Goal: Task Accomplishment & Management: Manage account settings

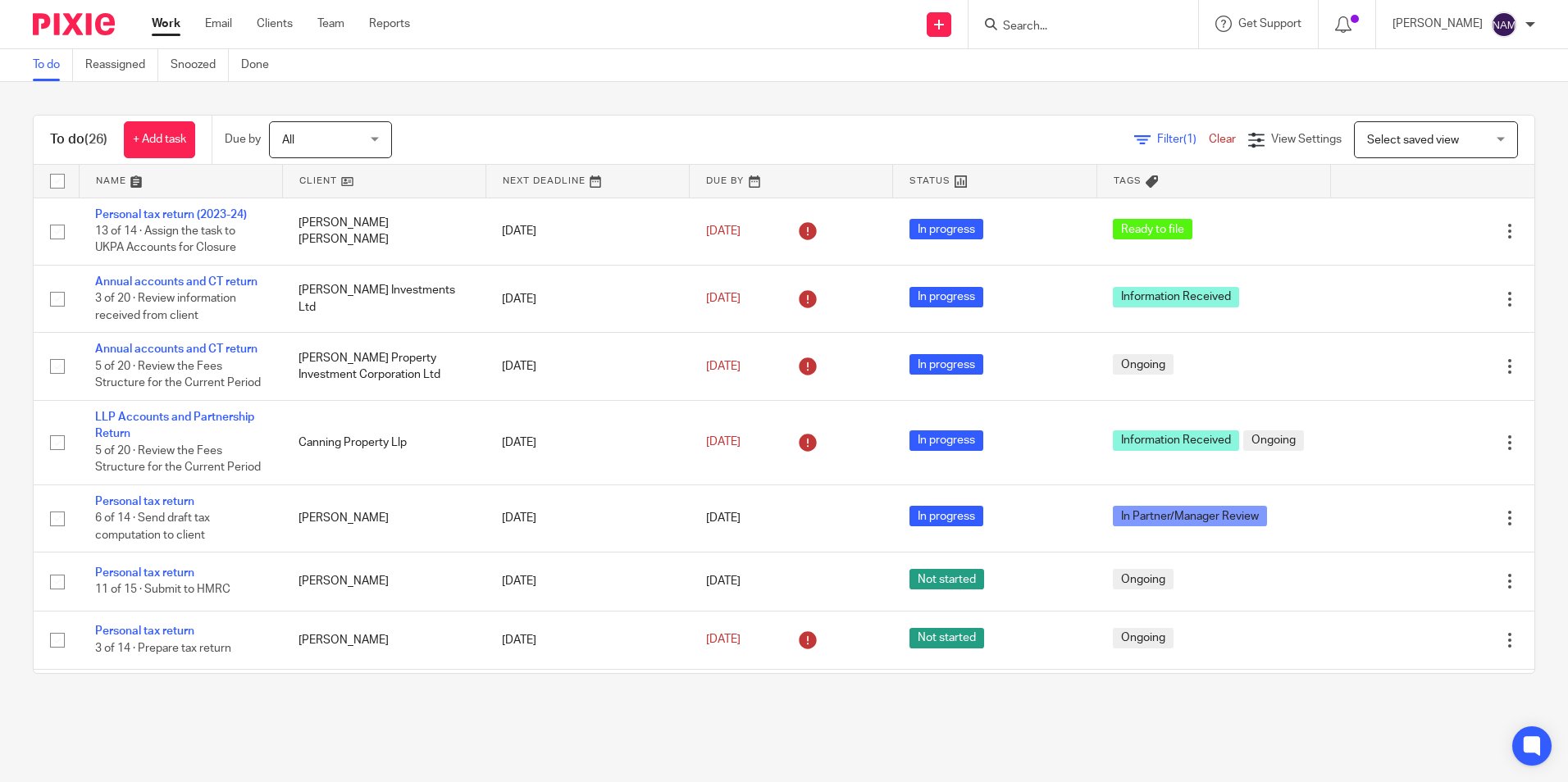
click at [9, 296] on div "To do (26) + Add task Due by All All [DATE] [DATE] This week Next week This mon…" at bounding box center [784, 394] width 1568 height 625
drag, startPoint x: 362, startPoint y: 57, endPoint x: 28, endPoint y: 71, distance: 334.3
click at [28, 71] on div "To do Reassigned Snoozed Done" at bounding box center [784, 65] width 1568 height 33
drag, startPoint x: 28, startPoint y: 71, endPoint x: 0, endPoint y: 101, distance: 41.0
click at [0, 101] on html "Work Email Clients Team Reports Work Email Clients Team Reports Settings Send n…" at bounding box center [784, 391] width 1568 height 782
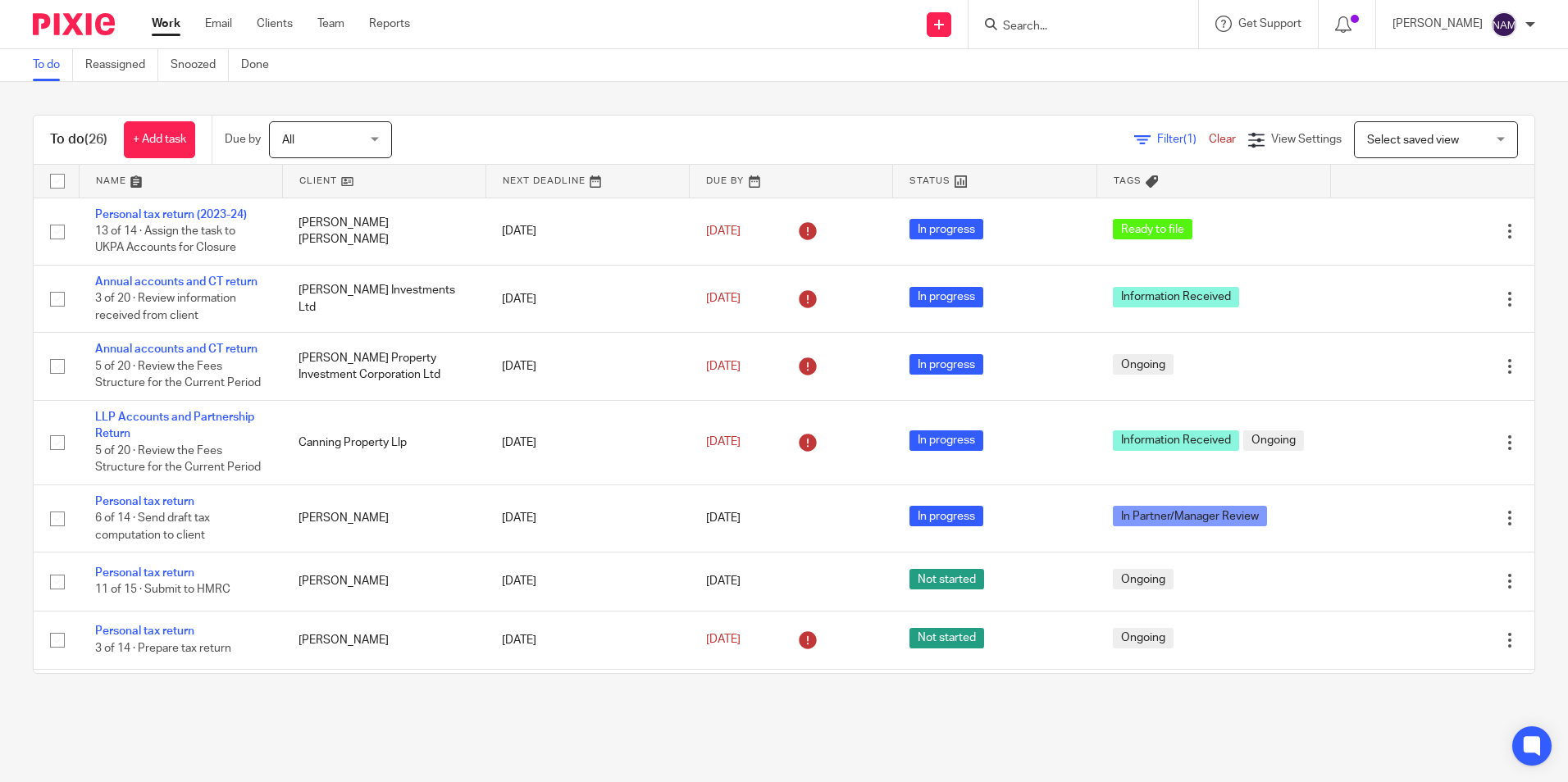
drag, startPoint x: 16, startPoint y: 57, endPoint x: 356, endPoint y: 58, distance: 340.0
click at [356, 58] on div "To do Reassigned Snoozed Done" at bounding box center [784, 65] width 1568 height 33
drag, startPoint x: 356, startPoint y: 58, endPoint x: 295, endPoint y: 98, distance: 72.9
click at [295, 98] on div "To do (26) + Add task Due by All All Today Tomorrow This week Next week This mo…" at bounding box center [784, 394] width 1568 height 625
drag, startPoint x: 301, startPoint y: 53, endPoint x: 31, endPoint y: 60, distance: 270.1
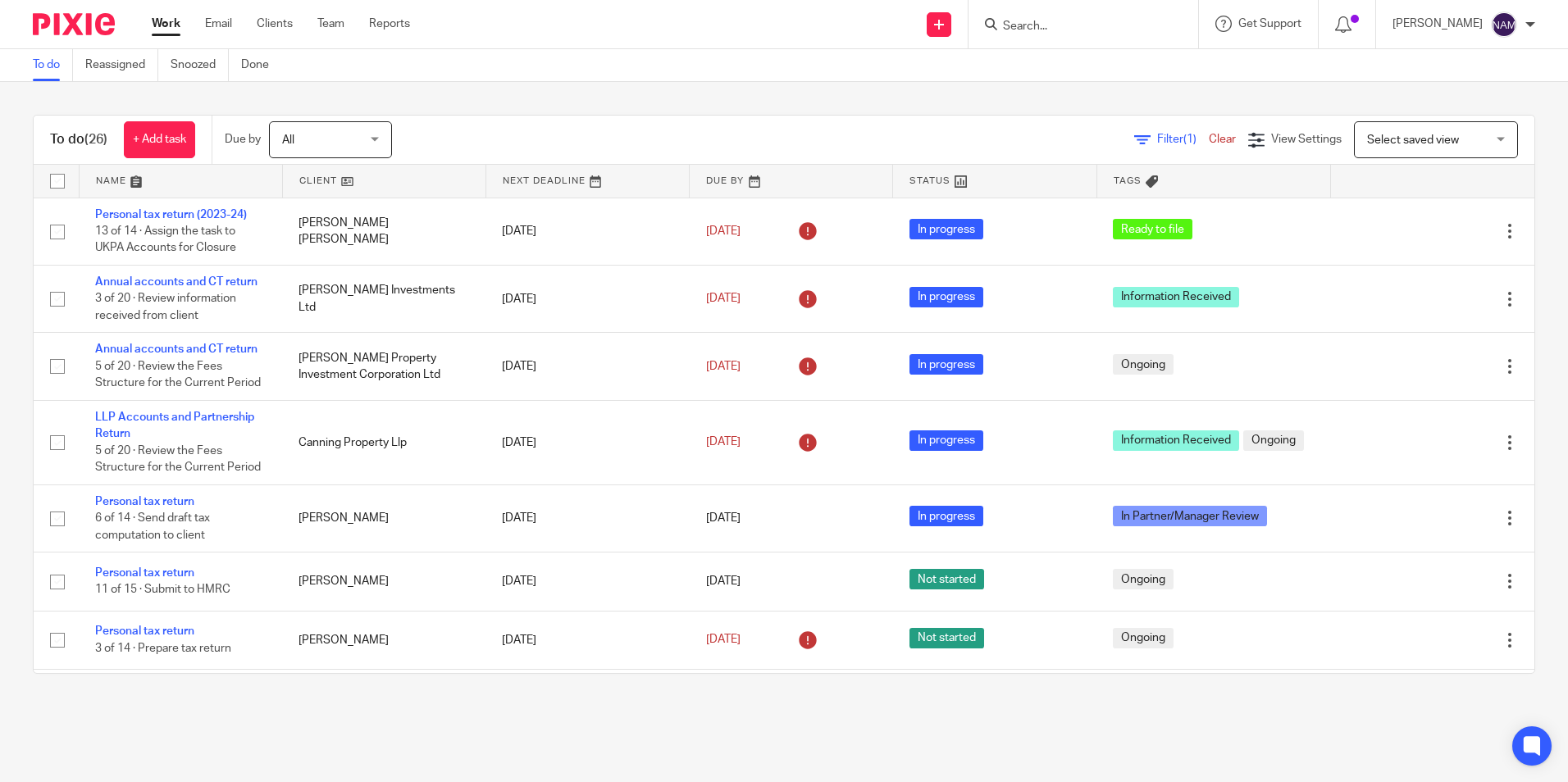
click at [31, 60] on div "To do Reassigned Snoozed Done" at bounding box center [155, 65] width 310 height 32
drag, startPoint x: 31, startPoint y: 60, endPoint x: 0, endPoint y: 124, distance: 71.1
click at [0, 124] on div "To do (26) + Add task Due by All All Today Tomorrow This week Next week This mo…" at bounding box center [784, 394] width 1568 height 625
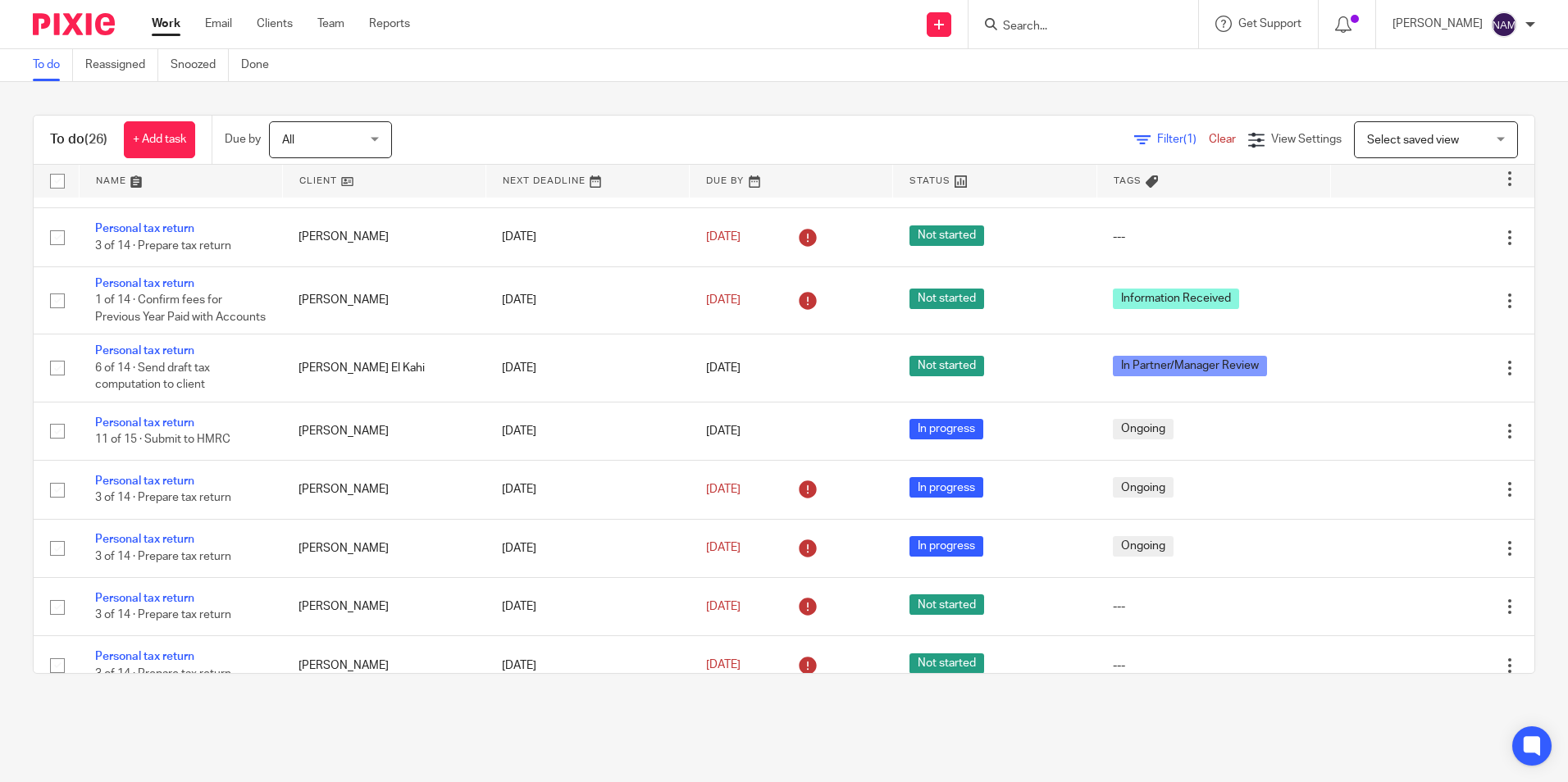
scroll to position [492, 0]
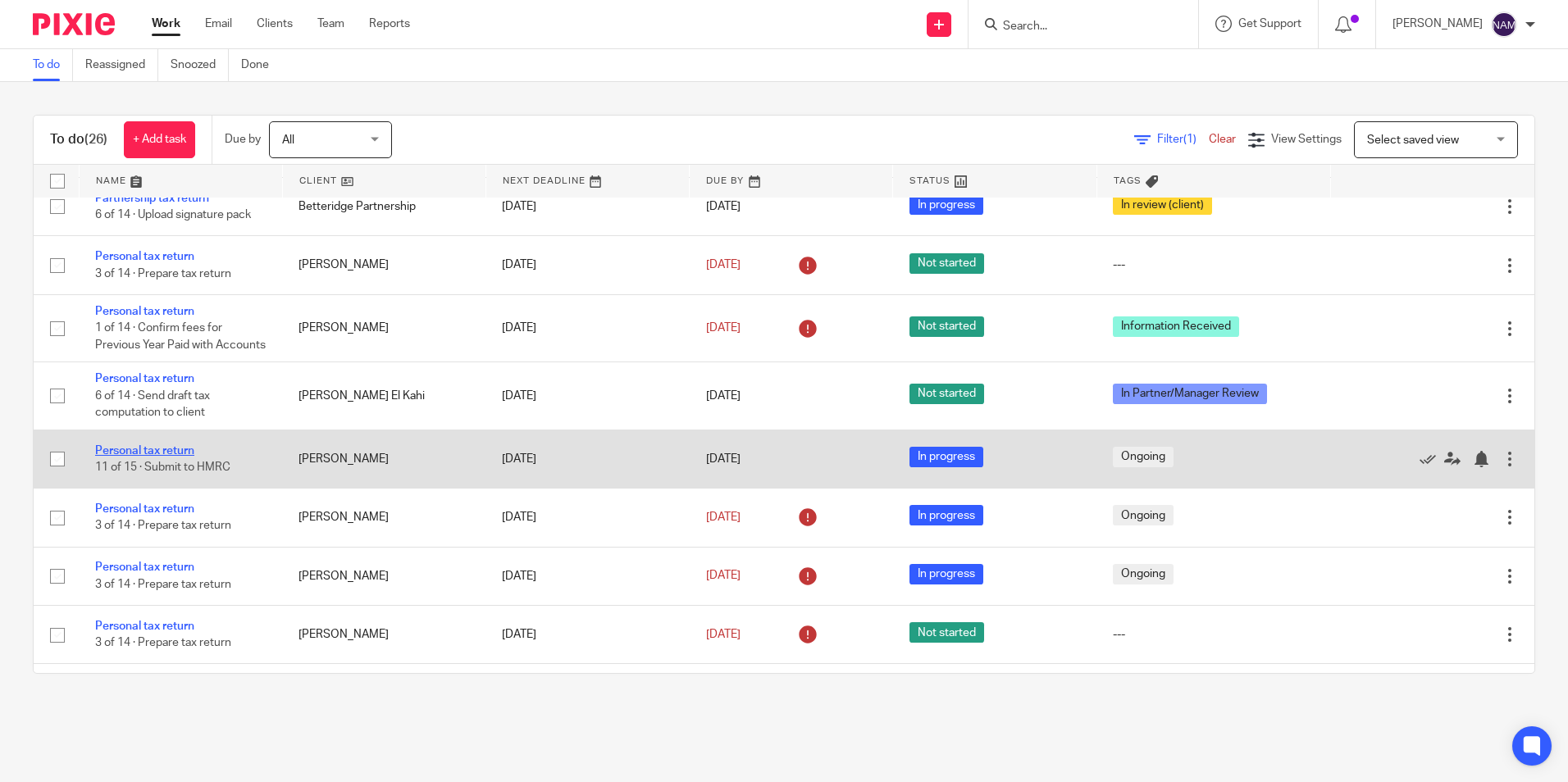
click at [189, 457] on link "Personal tax return" at bounding box center [144, 451] width 99 height 11
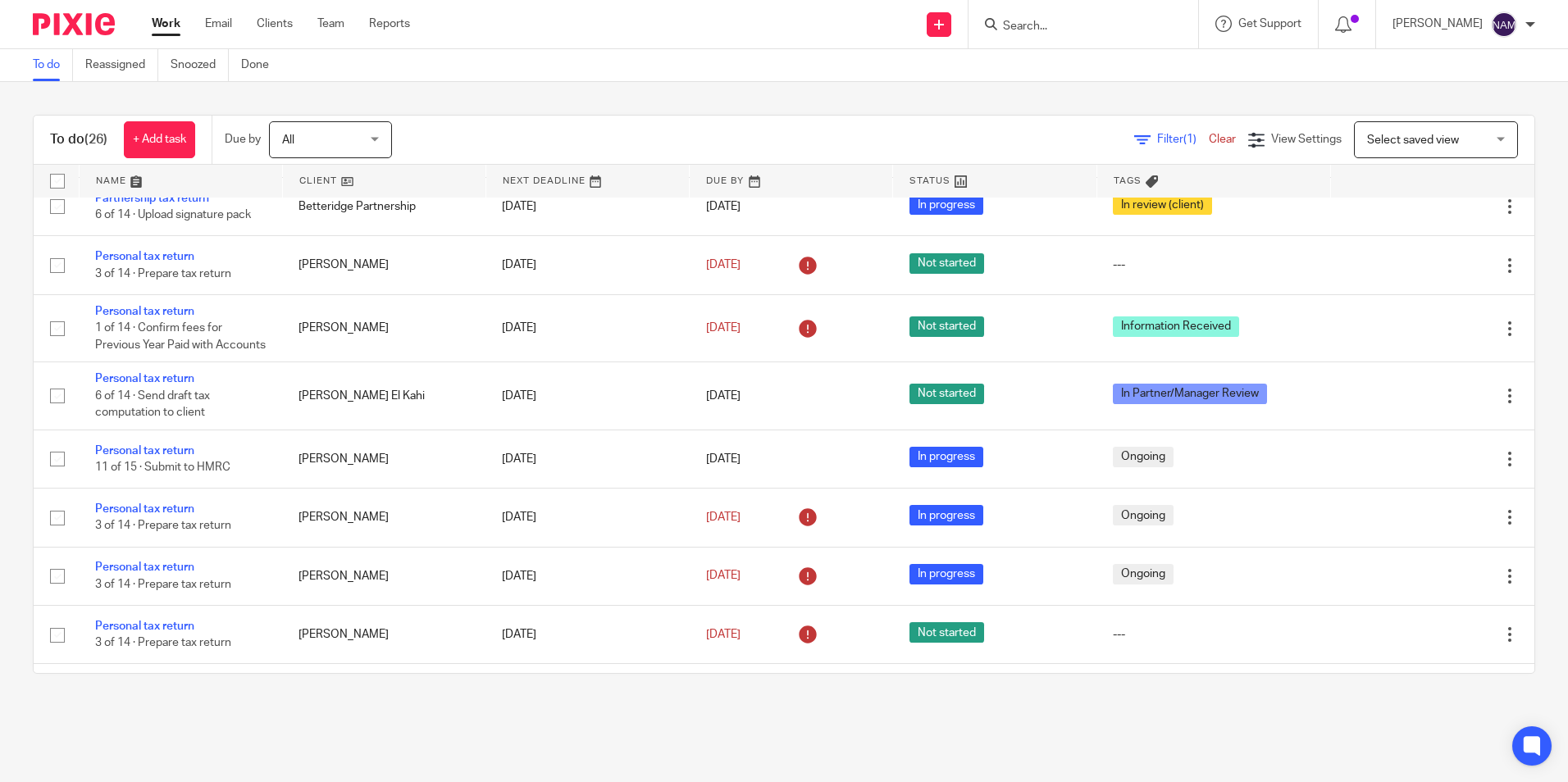
click at [1002, 20] on input "Search" at bounding box center [1075, 27] width 147 height 15
type input "liaany"
click at [1084, 66] on link at bounding box center [1137, 70] width 278 height 38
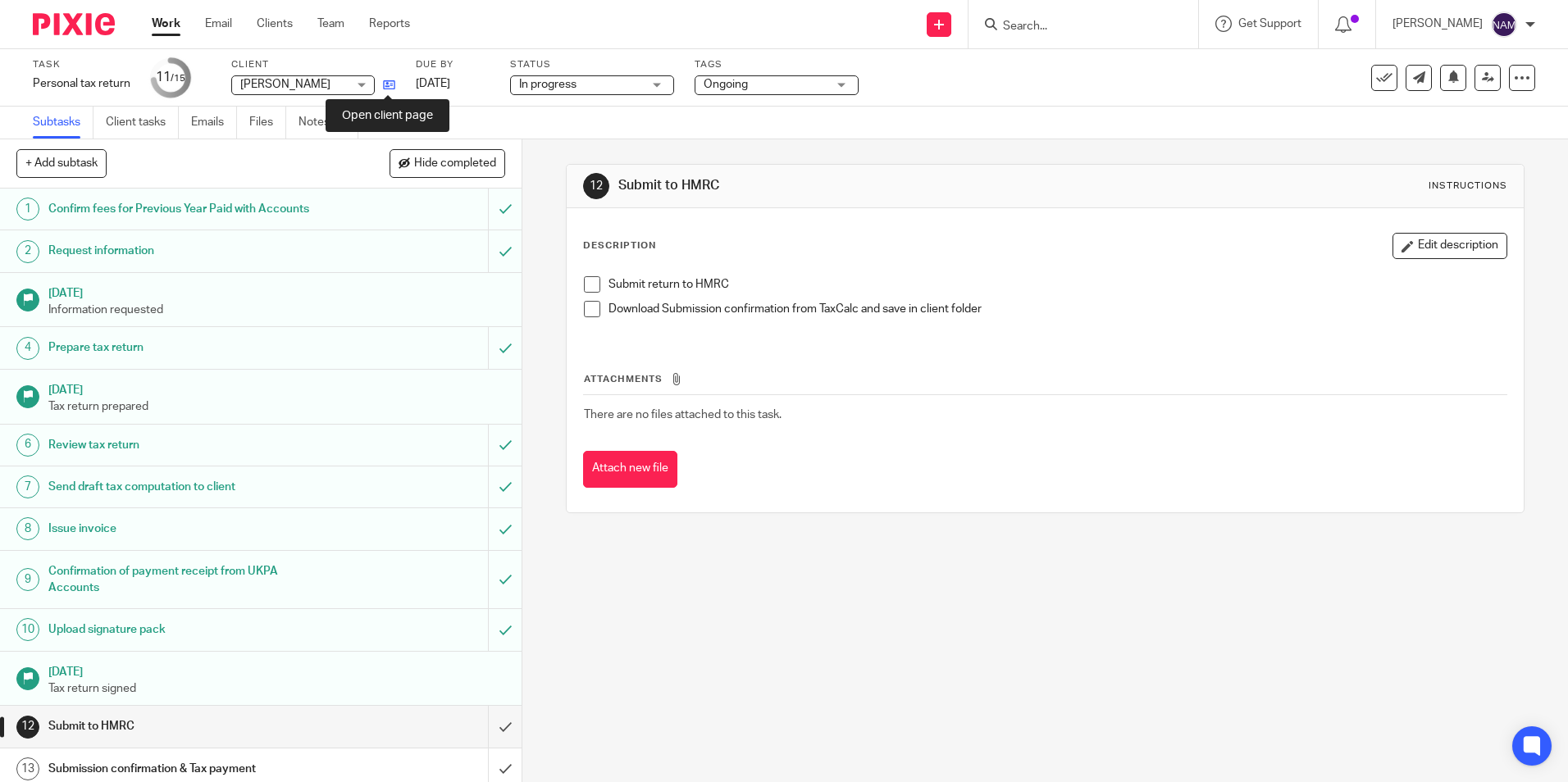
click at [383, 84] on icon at bounding box center [388, 84] width 12 height 12
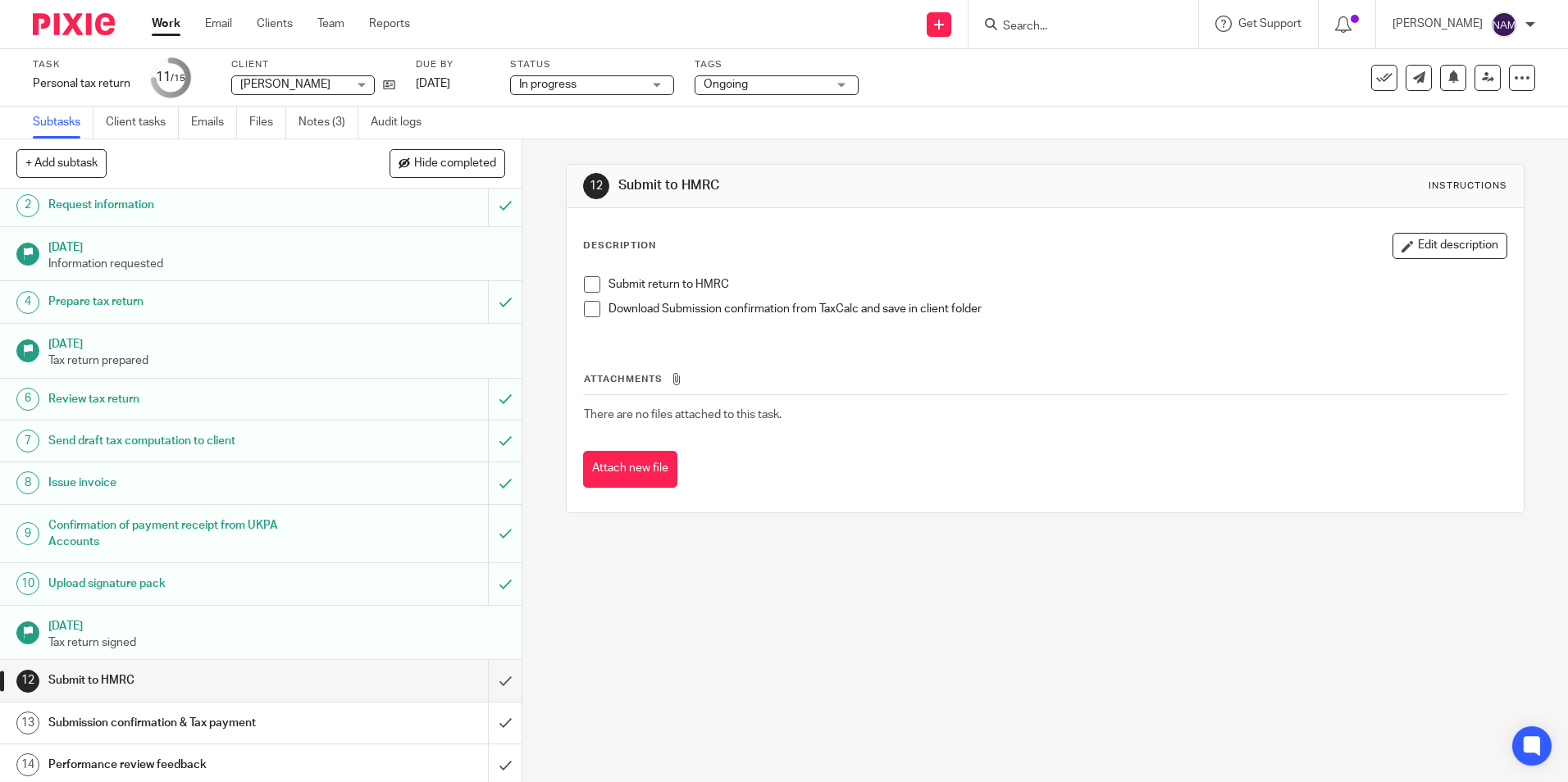
scroll to position [93, 0]
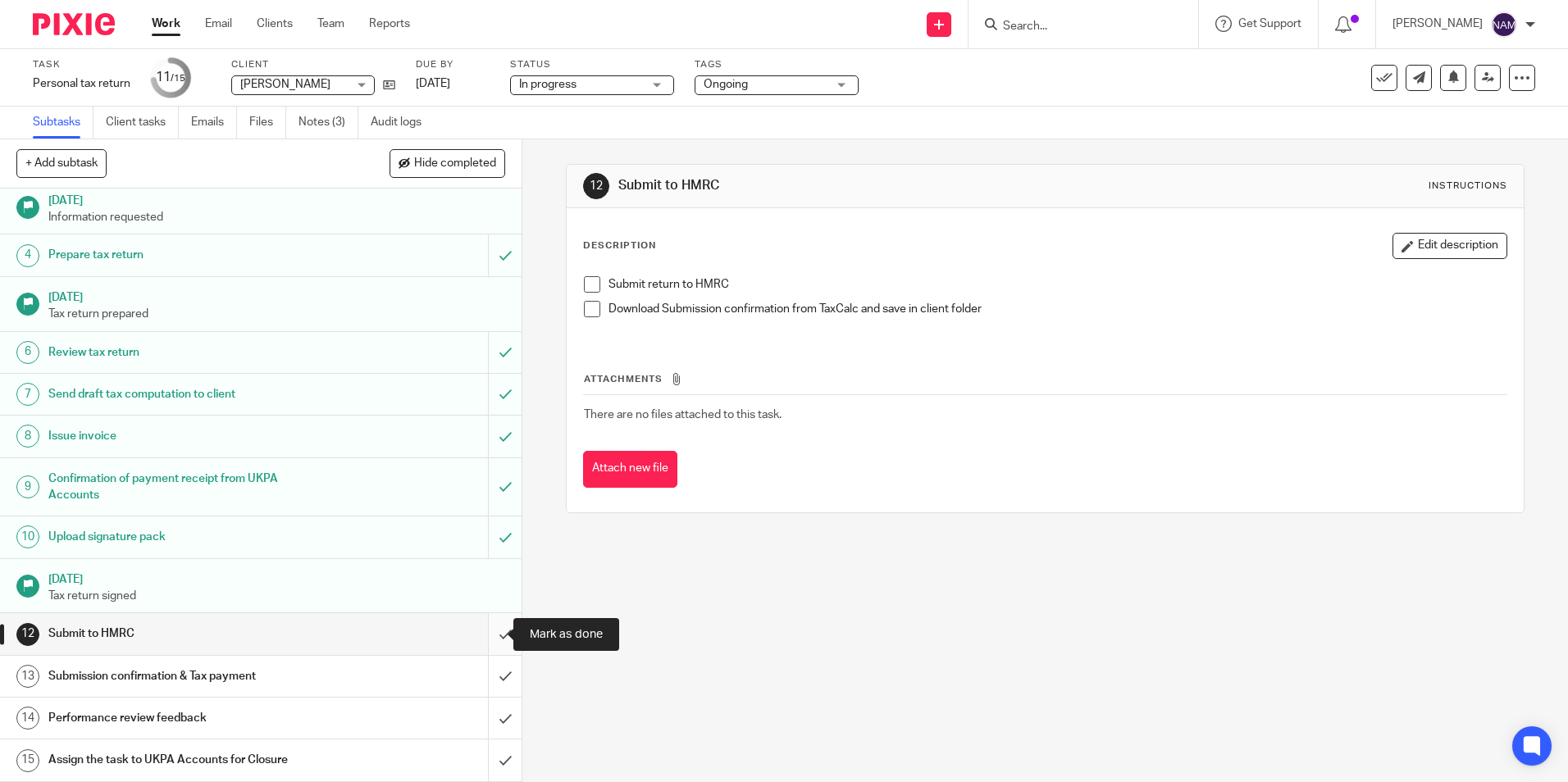
click at [486, 651] on input "submit" at bounding box center [261, 634] width 521 height 41
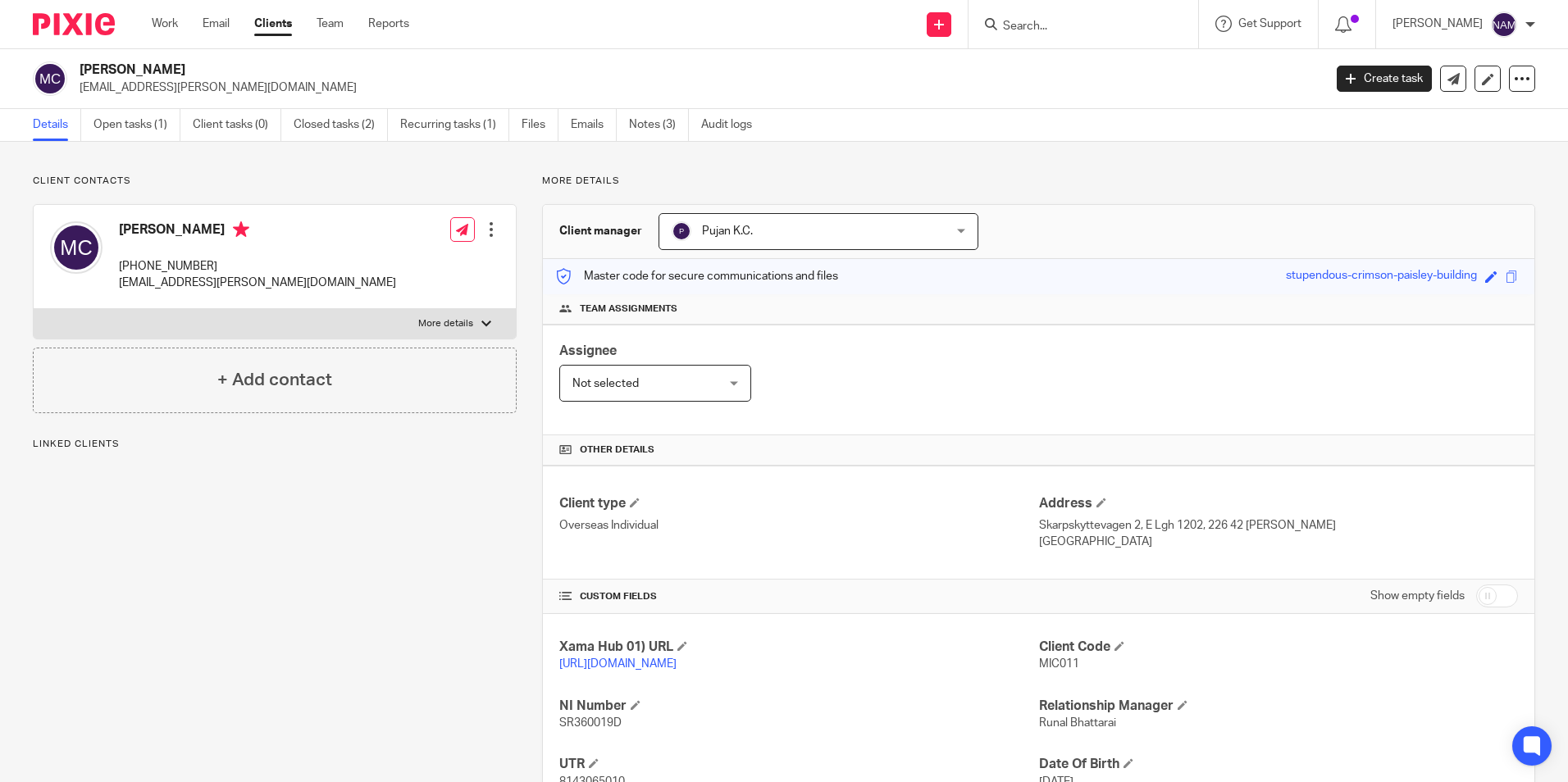
scroll to position [82, 0]
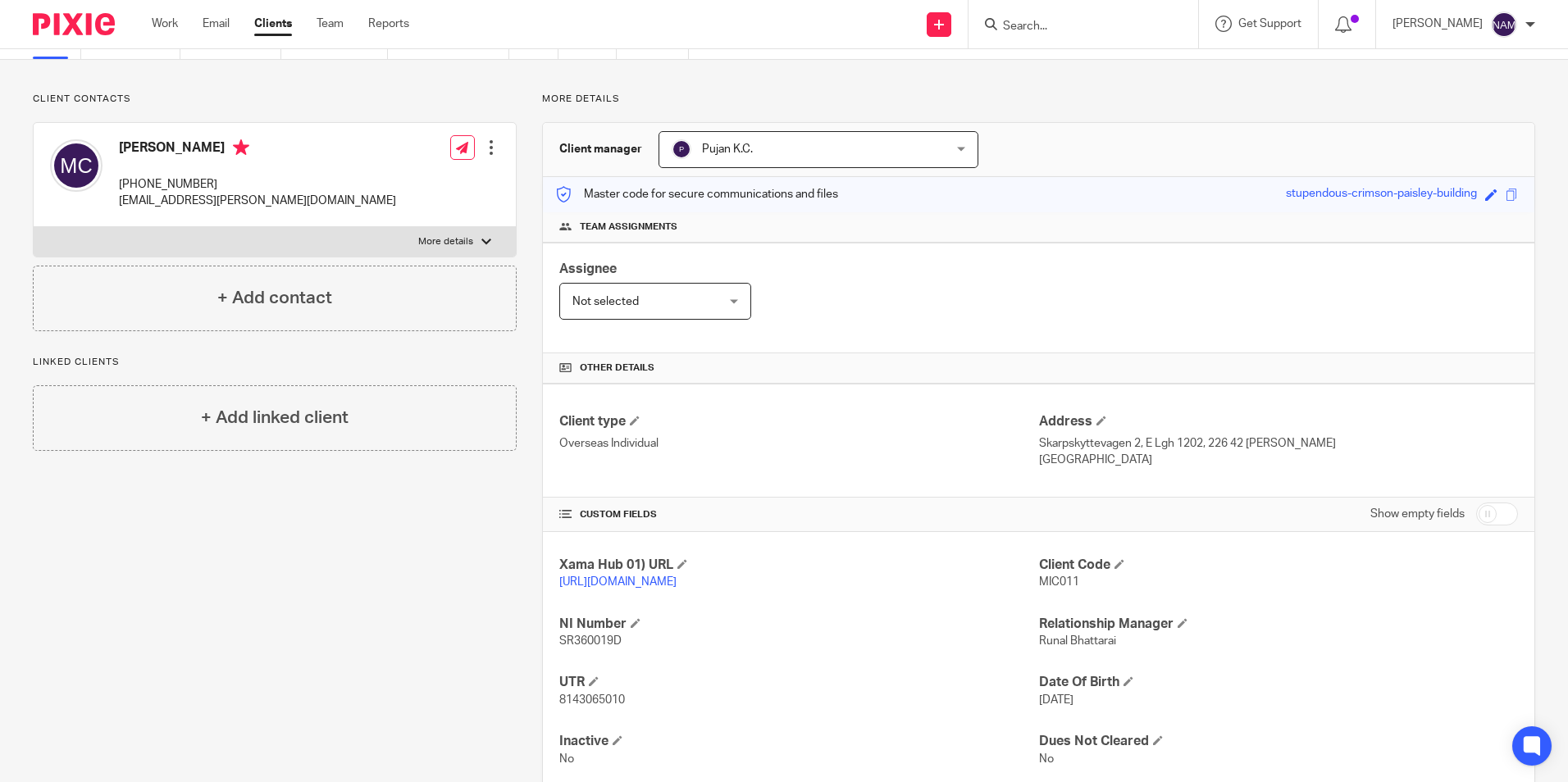
drag, startPoint x: 109, startPoint y: 144, endPoint x: 231, endPoint y: 150, distance: 122.1
click at [231, 150] on div "Michele Cascella +46 79 359 79 51 m.e.cascella@gmail.com" at bounding box center [222, 174] width 346 height 87
click at [231, 150] on h4 "[PERSON_NAME]" at bounding box center [258, 150] width 278 height 21
drag, startPoint x: 221, startPoint y: 151, endPoint x: 106, endPoint y: 151, distance: 115.0
click at [106, 151] on div "Michele Cascella +46 79 359 79 51 m.e.cascella@gmail.com" at bounding box center [222, 174] width 346 height 87
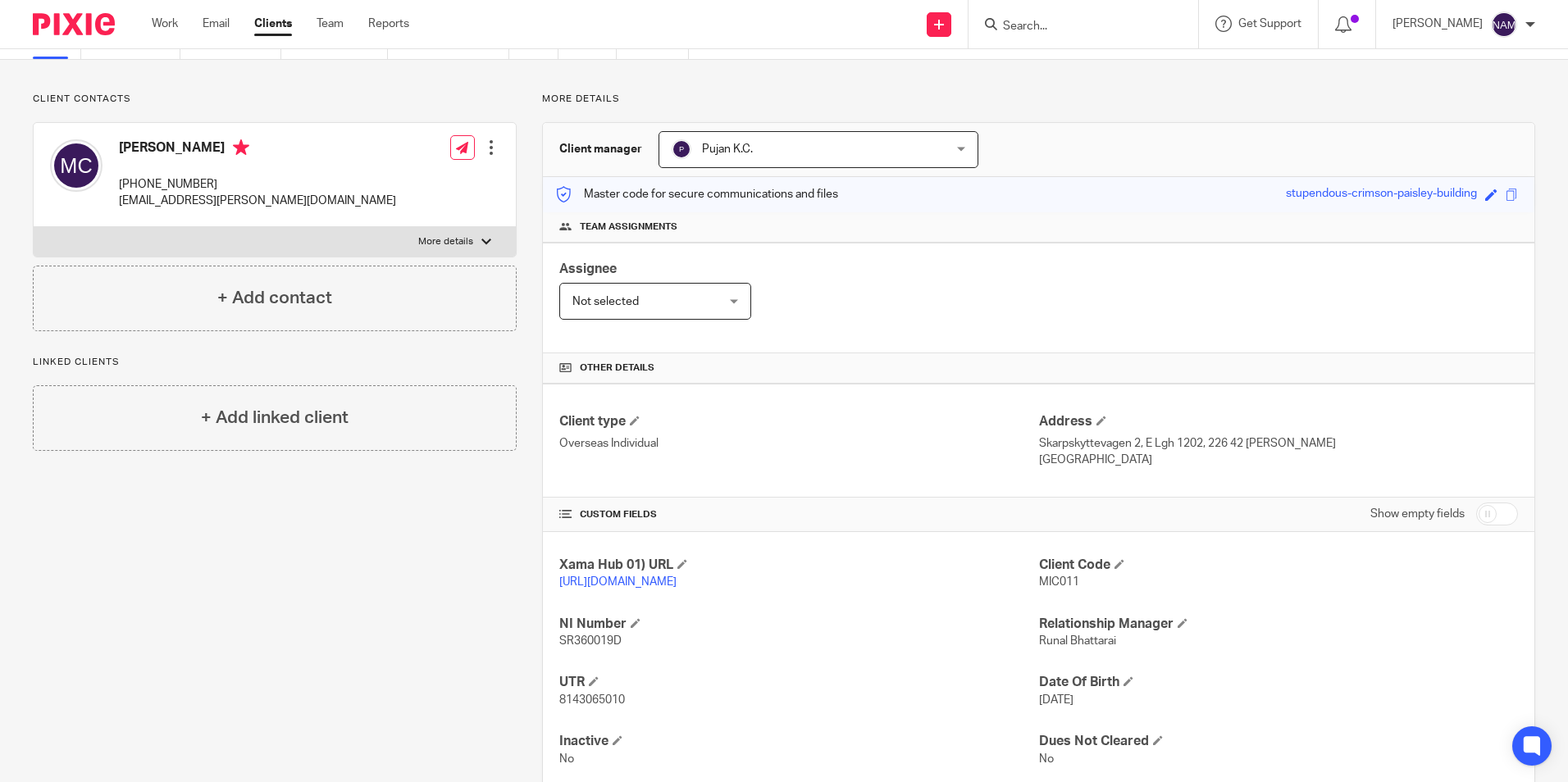
drag, startPoint x: 106, startPoint y: 151, endPoint x: 178, endPoint y: 105, distance: 85.4
click at [178, 105] on p "Client contacts" at bounding box center [275, 99] width 484 height 13
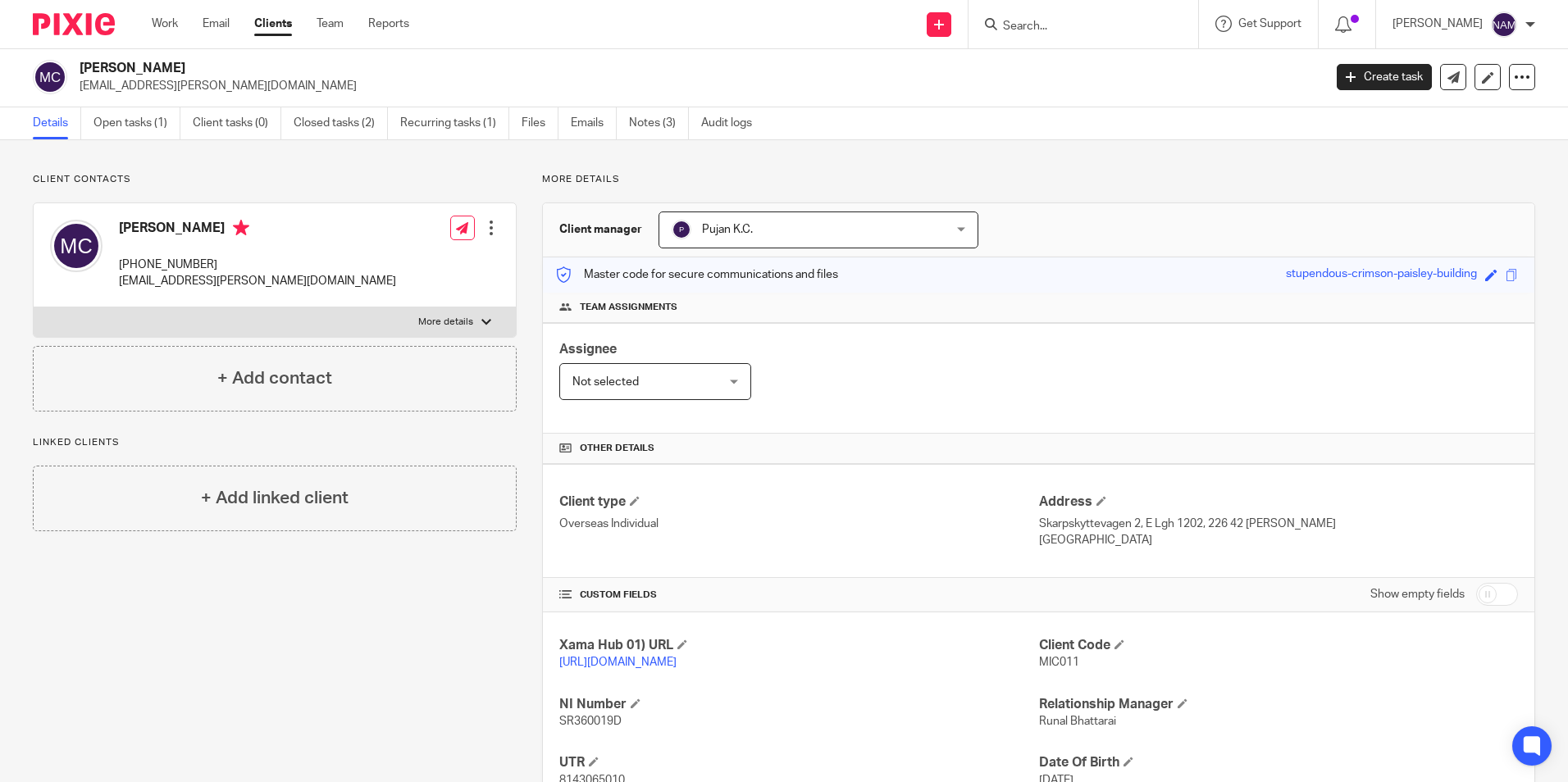
scroll to position [0, 0]
click at [119, 131] on link "Open tasks (1)" at bounding box center [137, 125] width 87 height 32
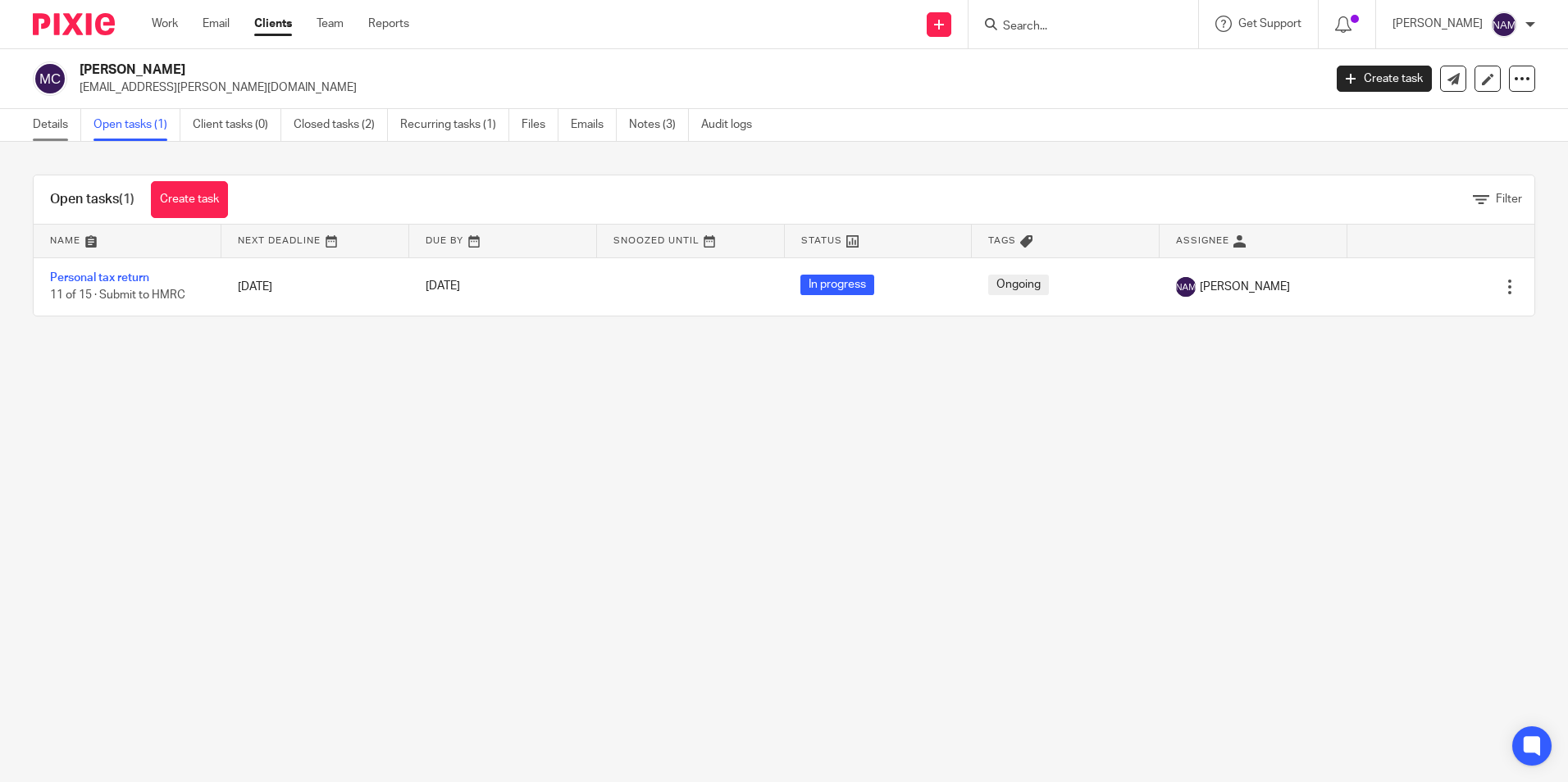
click at [38, 124] on link "Details" at bounding box center [57, 125] width 49 height 32
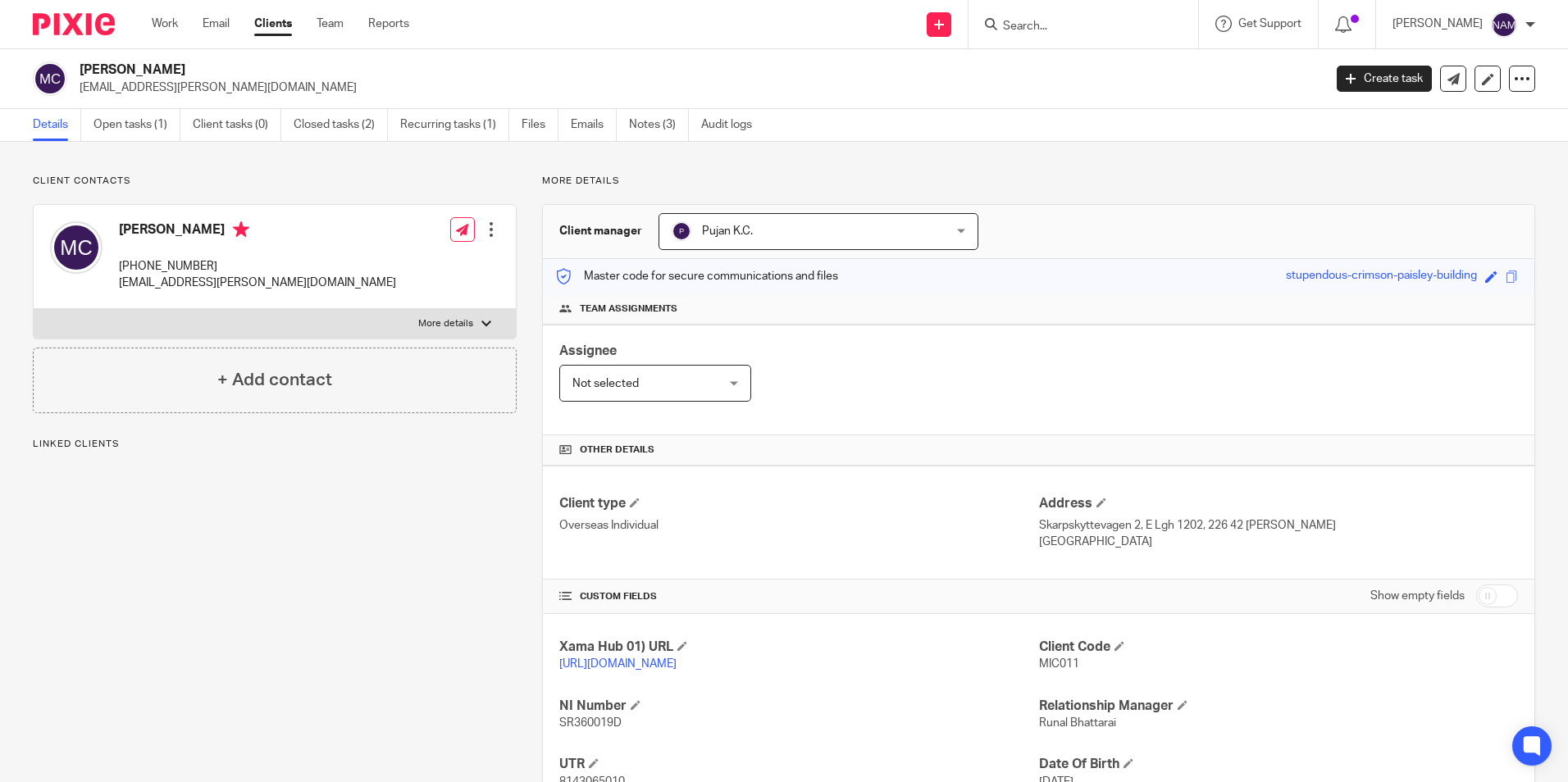
drag, startPoint x: 656, startPoint y: 692, endPoint x: 527, endPoint y: 660, distance: 132.9
click at [527, 660] on div "More details Client manager Pujan K.C. Pujan K.C. [PERSON_NAME] [PERSON_NAME] […" at bounding box center [1026, 524] width 1018 height 700
drag, startPoint x: 527, startPoint y: 660, endPoint x: 785, endPoint y: 547, distance: 281.7
click at [785, 547] on div "Client type Overseas Individual" at bounding box center [799, 522] width 479 height 55
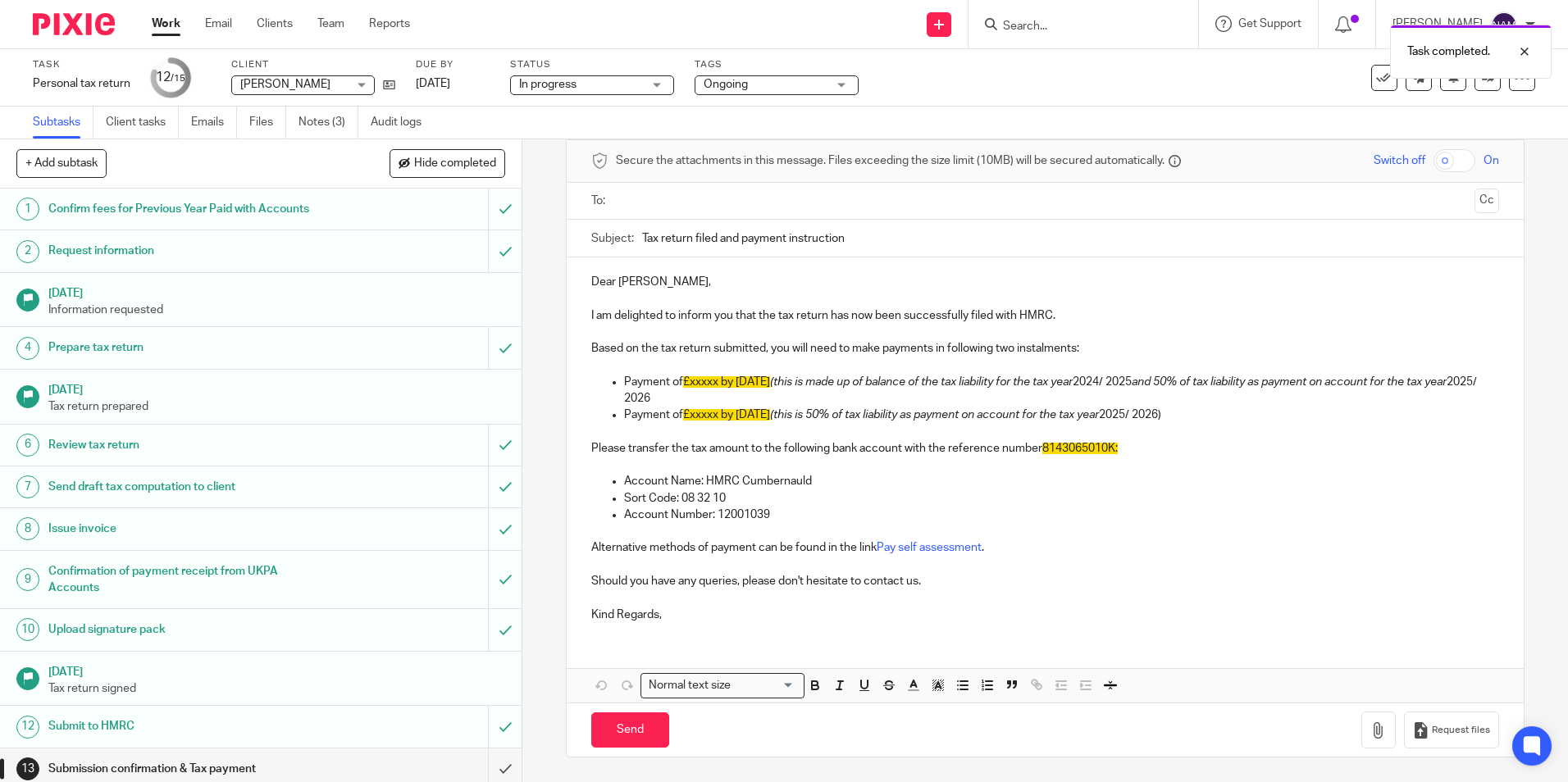
scroll to position [93, 0]
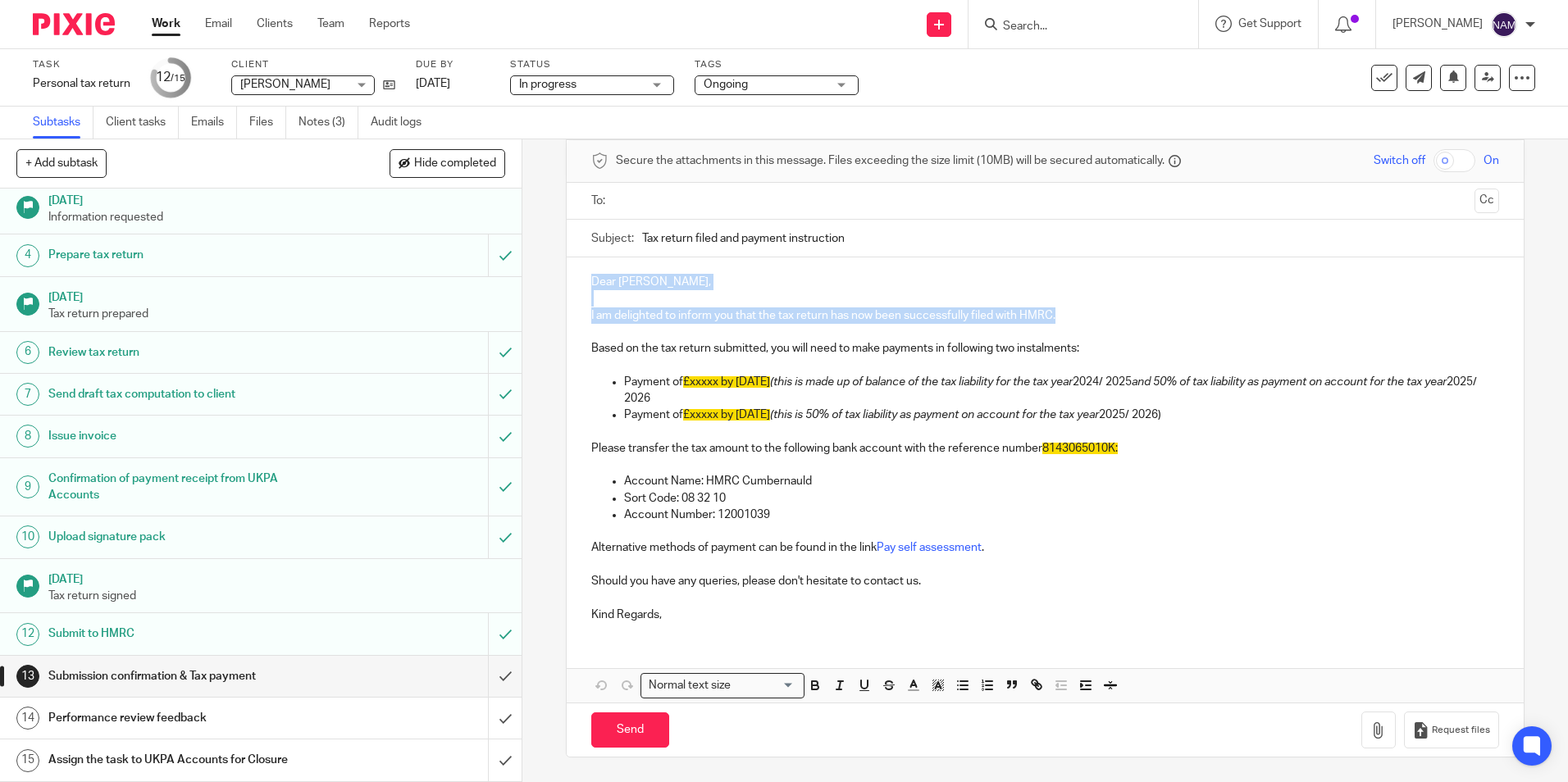
drag, startPoint x: 589, startPoint y: 283, endPoint x: 1072, endPoint y: 313, distance: 483.9
click at [1072, 313] on div "Dear [PERSON_NAME], I am delighted to inform you that the tax return has now be…" at bounding box center [1045, 446] width 957 height 378
click at [1072, 313] on p "I am delighted to inform you that the tax return has now been successfully file…" at bounding box center [1045, 315] width 907 height 16
drag, startPoint x: 1072, startPoint y: 313, endPoint x: 565, endPoint y: 314, distance: 507.0
click at [566, 314] on div "Dear Michele, I am delighted to inform you that the tax return has now been suc…" at bounding box center [1045, 446] width 957 height 378
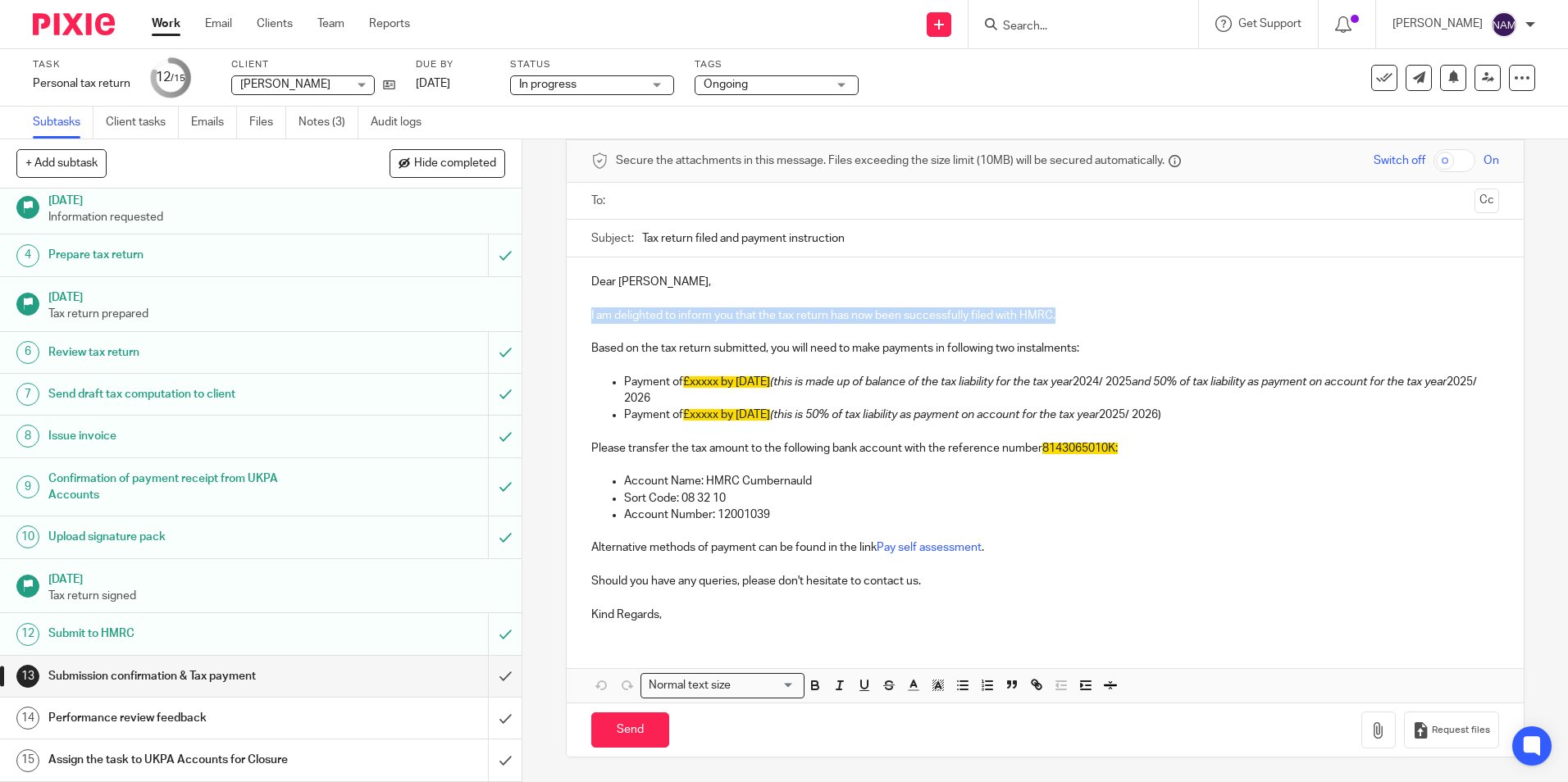
copy p "I am delighted to inform you that the tax return has now been successfully file…"
click at [584, 276] on div "Dear Michele, I am delighted to inform you that the tax return has now been suc…" at bounding box center [1045, 446] width 957 height 378
drag, startPoint x: 589, startPoint y: 273, endPoint x: 1054, endPoint y: 311, distance: 466.6
click at [1054, 311] on div "Dear Michele, I am delighted to inform you that the tax return has now been suc…" at bounding box center [1045, 446] width 957 height 378
click at [1054, 311] on p "I am delighted to inform you that the tax return has now been successfully file…" at bounding box center [1045, 315] width 907 height 16
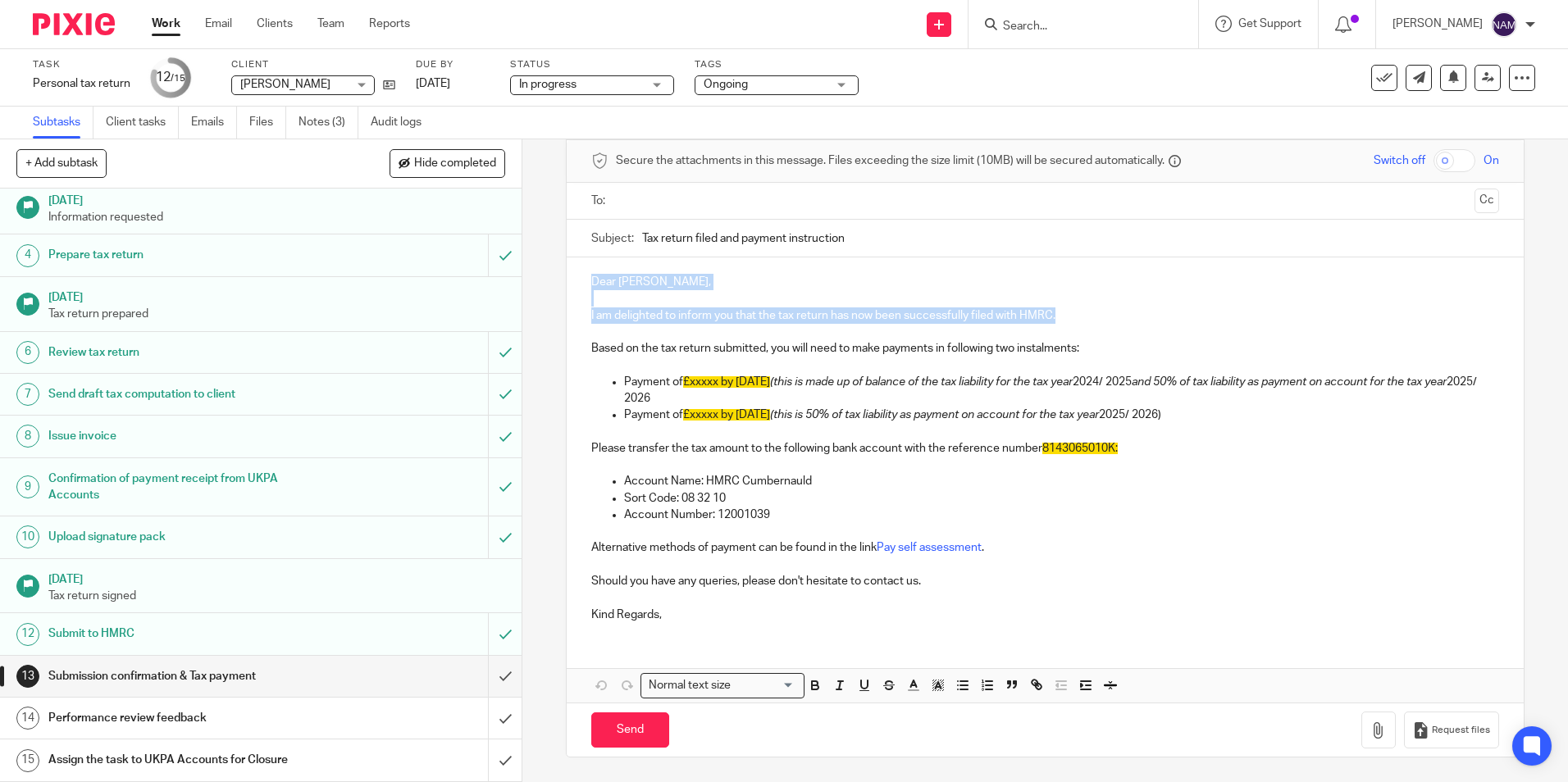
drag, startPoint x: 1054, startPoint y: 311, endPoint x: 575, endPoint y: 273, distance: 480.5
click at [575, 273] on div "Dear Michele, I am delighted to inform you that the tax return has now been suc…" at bounding box center [1045, 446] width 957 height 378
copy div "Dear Michele, I am delighted to inform you that the tax return has now been suc…"
click at [698, 281] on p "Dear Michele," at bounding box center [1045, 281] width 907 height 16
click at [598, 278] on p "Dear Michele," at bounding box center [1045, 281] width 907 height 16
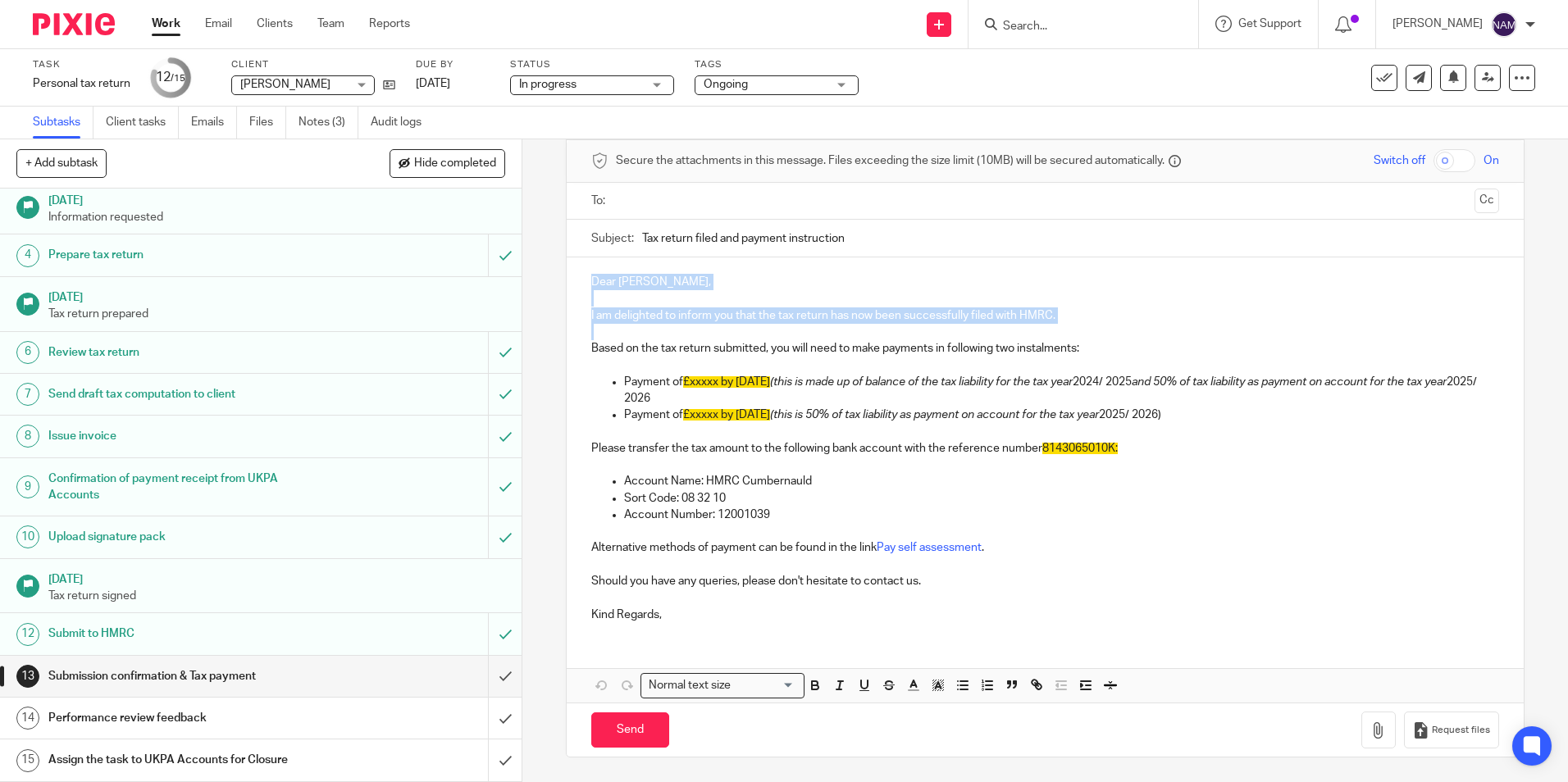
drag, startPoint x: 583, startPoint y: 277, endPoint x: 1060, endPoint y: 328, distance: 479.7
click at [1060, 328] on div "Dear Michele, I am delighted to inform you that the tax return has now been suc…" at bounding box center [1045, 446] width 957 height 378
click at [1072, 359] on p at bounding box center [1045, 365] width 907 height 16
drag, startPoint x: 1093, startPoint y: 348, endPoint x: 549, endPoint y: 264, distance: 550.4
click at [549, 264] on div "13 Submission confirmation & Tax payment Manual email Secure the attachments in…" at bounding box center [1045, 461] width 1046 height 643
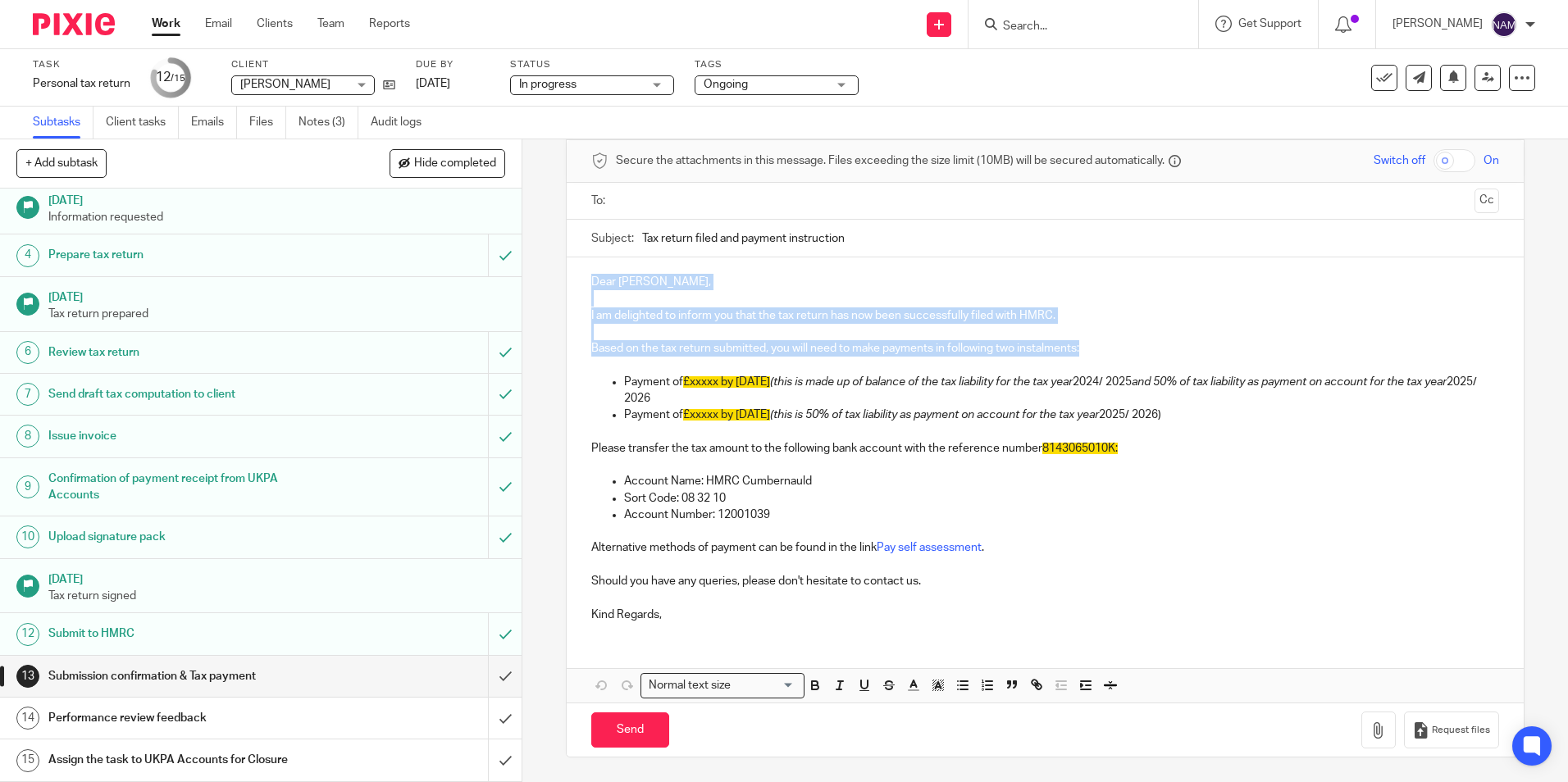
copy div "Dear Michele, I am delighted to inform you that the tax return has now been suc…"
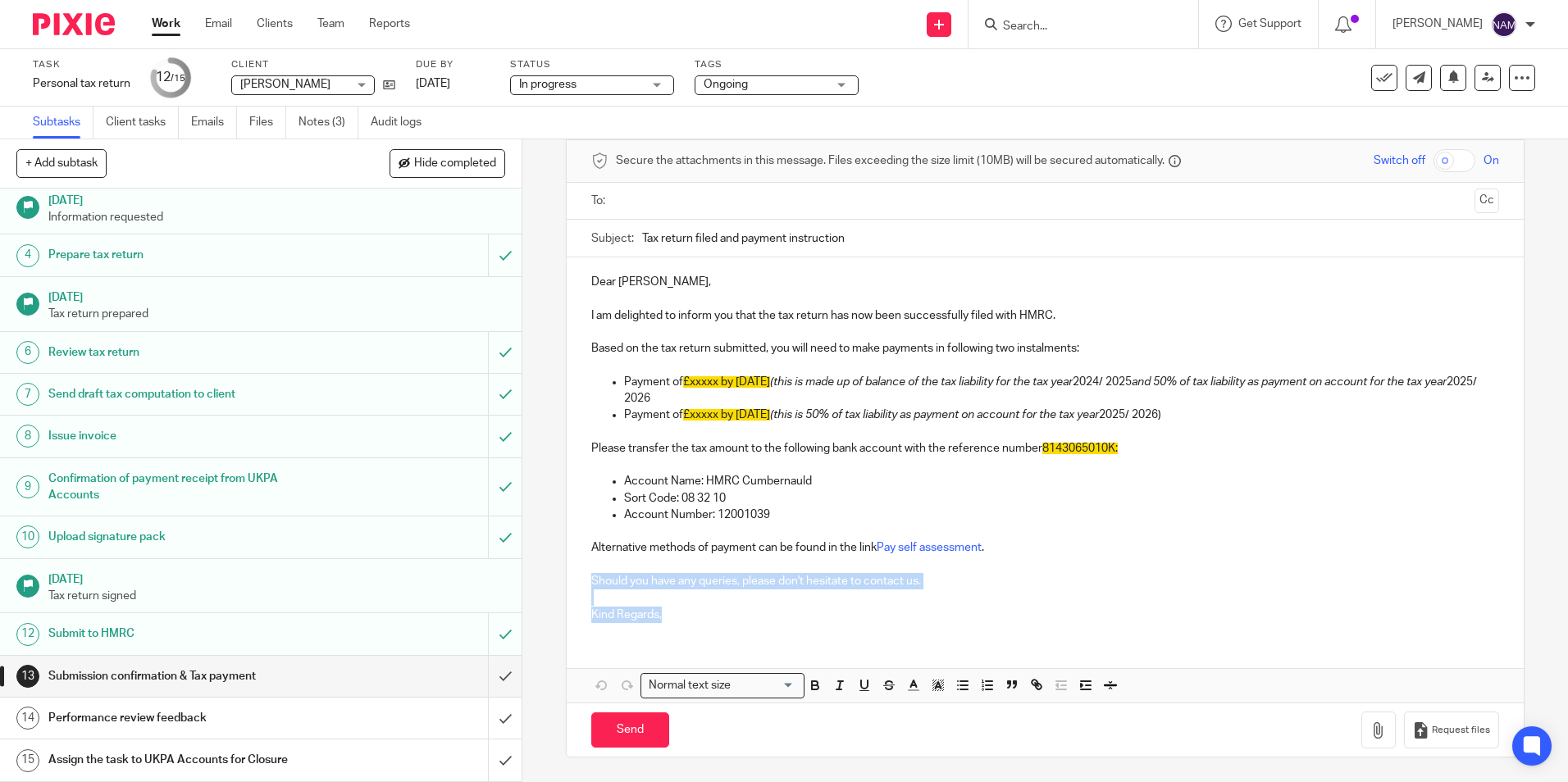
drag, startPoint x: 586, startPoint y: 576, endPoint x: 692, endPoint y: 636, distance: 121.8
click at [692, 636] on div "Dear Michele, I am delighted to inform you that the tax return has now been suc…" at bounding box center [1045, 480] width 957 height 445
copy div "Should you have any queries, please don't hesitate to contact us. Kind Regards,"
drag, startPoint x: 856, startPoint y: 247, endPoint x: 596, endPoint y: 233, distance: 260.4
click at [596, 233] on div "Subject: Tax return filed and payment instruction" at bounding box center [1045, 237] width 907 height 37
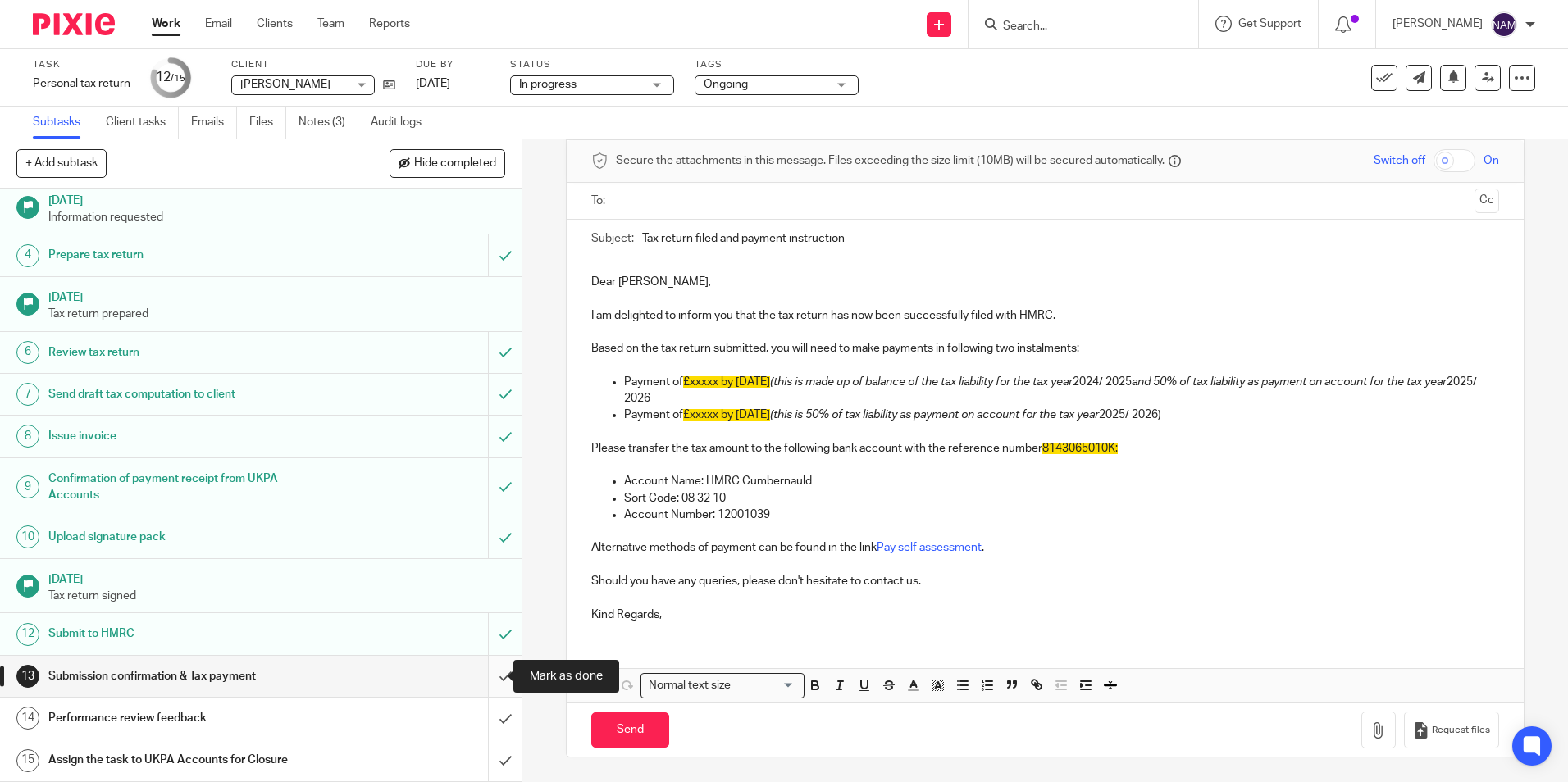
click at [501, 677] on input "submit" at bounding box center [261, 677] width 521 height 41
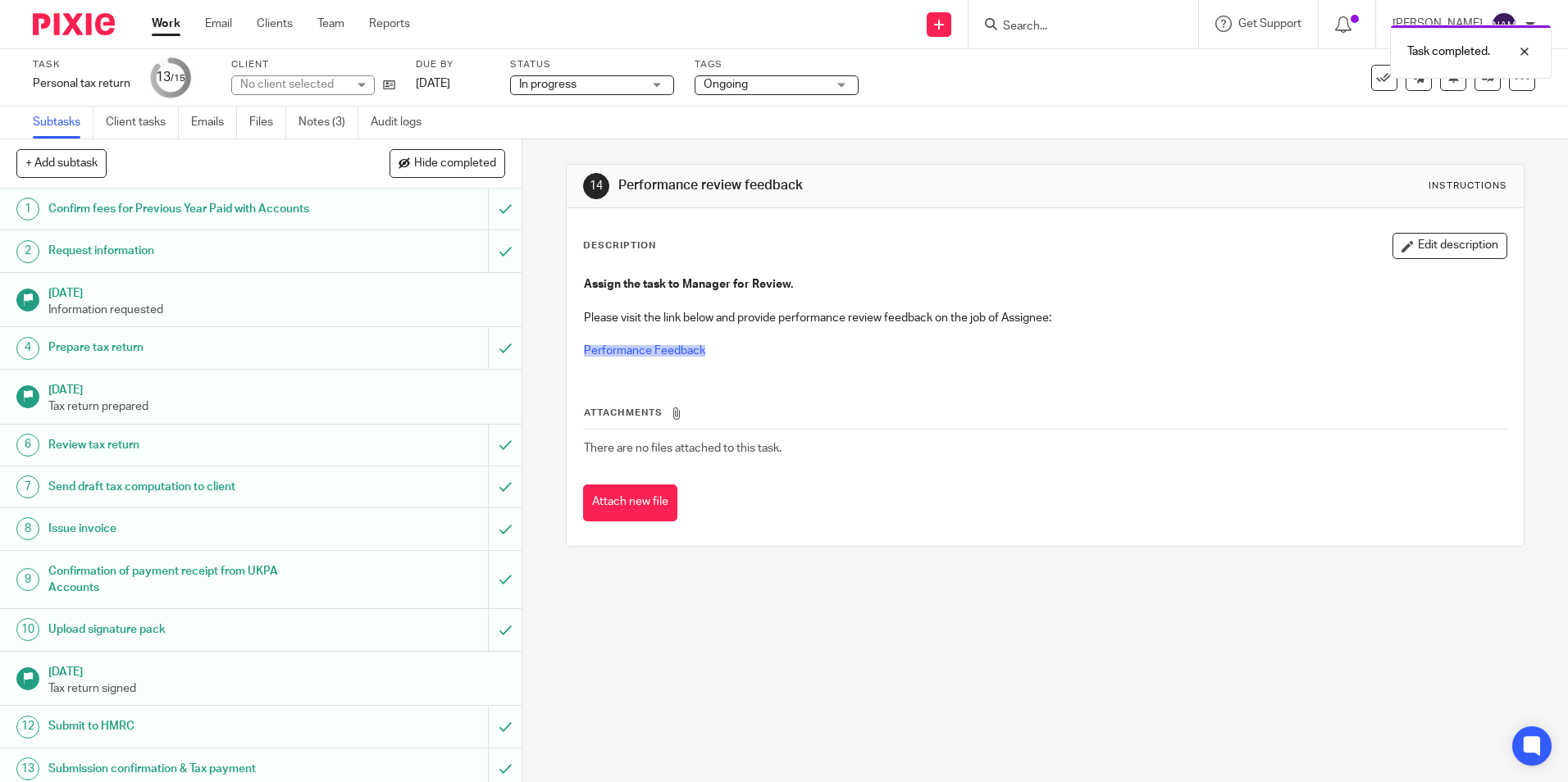
scroll to position [93, 0]
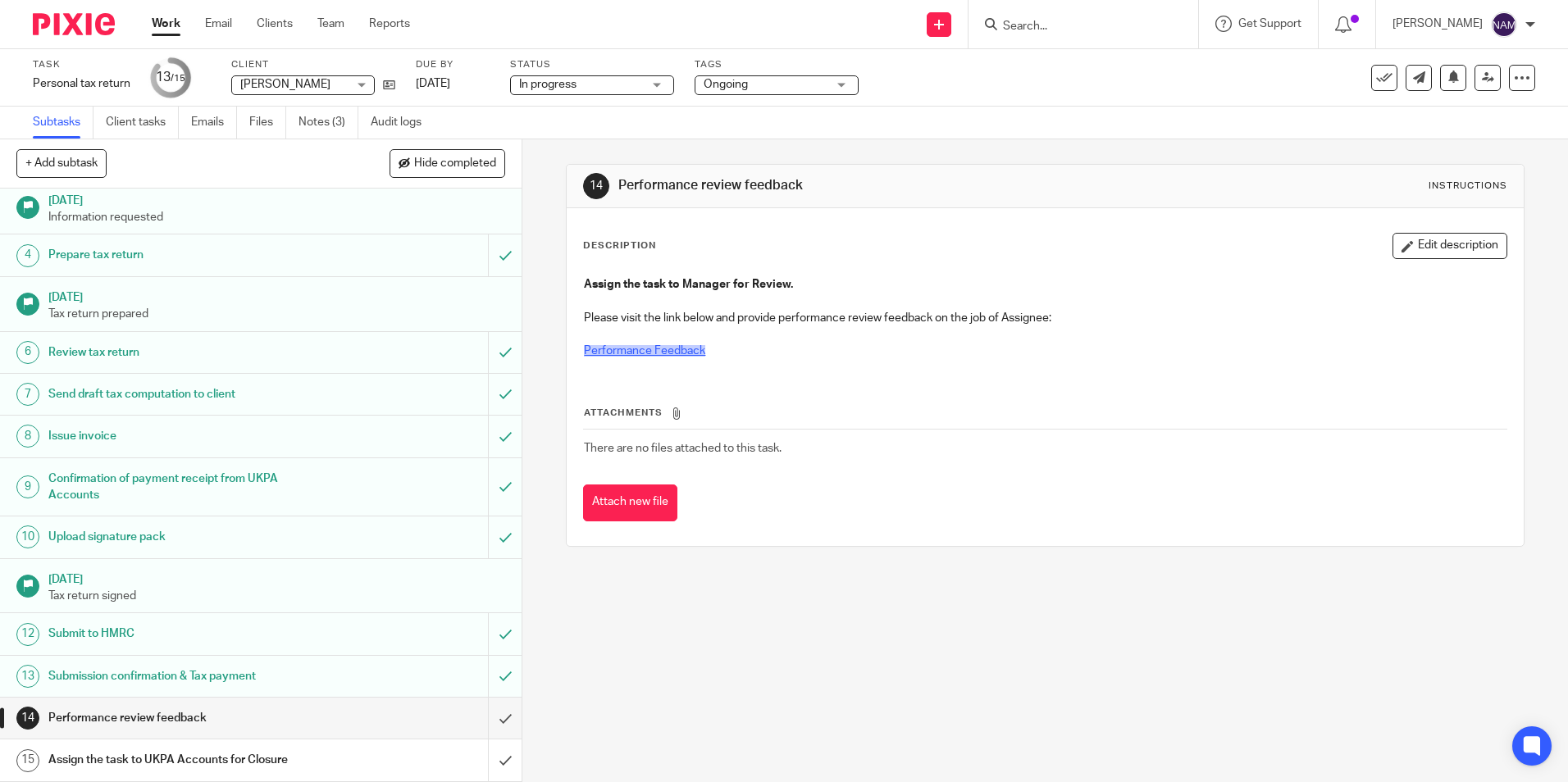
click at [603, 353] on link "Performance Feedback" at bounding box center [644, 351] width 121 height 11
drag, startPoint x: 697, startPoint y: 653, endPoint x: 630, endPoint y: 638, distance: 68.7
click at [697, 653] on div "14 Performance review feedback Instructions Description Edit description Assign…" at bounding box center [1045, 461] width 1046 height 643
